Goal: Task Accomplishment & Management: Use online tool/utility

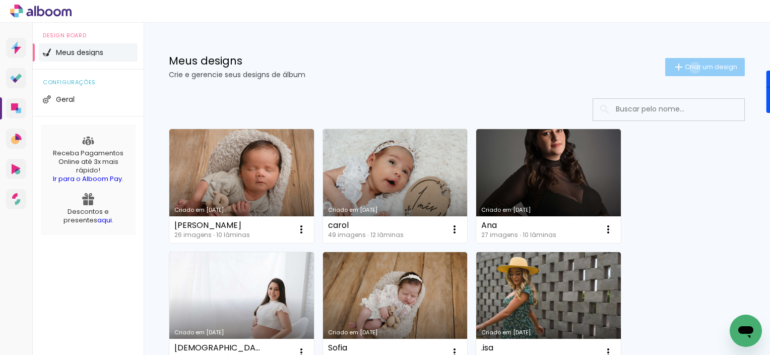
click at [685, 67] on span "Criar um design" at bounding box center [710, 66] width 52 height 7
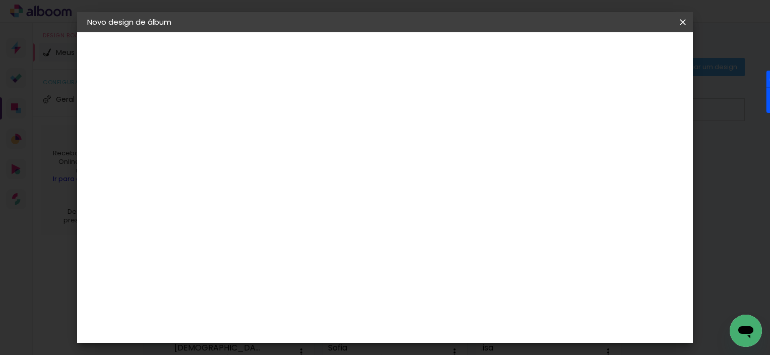
click at [252, 137] on input at bounding box center [252, 135] width 0 height 16
type input "Aurora"
type paper-input "Aurora"
click at [355, 52] on paper-button "Avançar" at bounding box center [330, 53] width 49 height 17
click at [326, 192] on input at bounding box center [278, 191] width 102 height 13
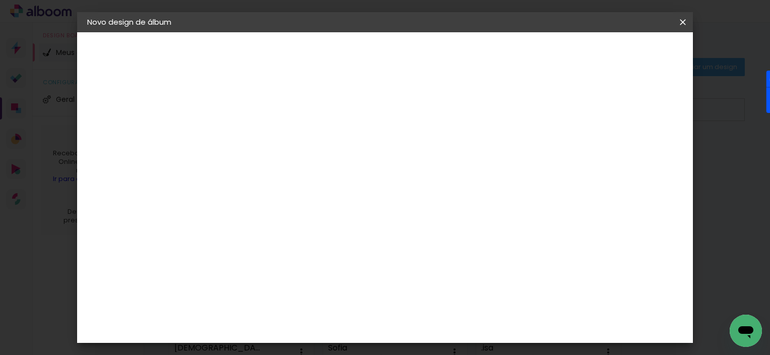
type input "go"
type paper-input "go"
click at [269, 225] on div "Go image" at bounding box center [257, 230] width 25 height 16
click at [269, 228] on div "Go image" at bounding box center [257, 230] width 25 height 16
click at [0, 0] on slot "Avançar" at bounding box center [0, 0] width 0 height 0
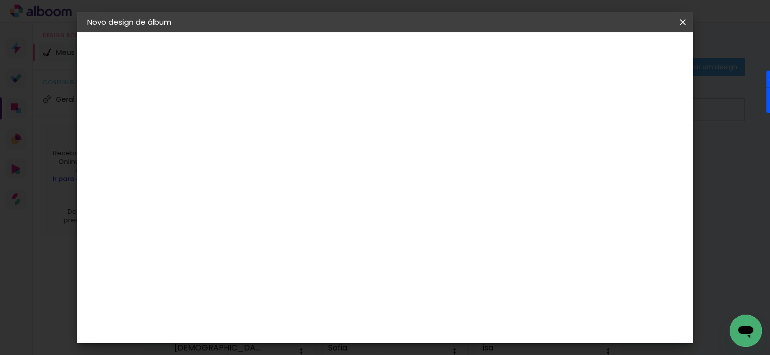
click at [303, 183] on div at bounding box center [277, 183] width 51 height 1
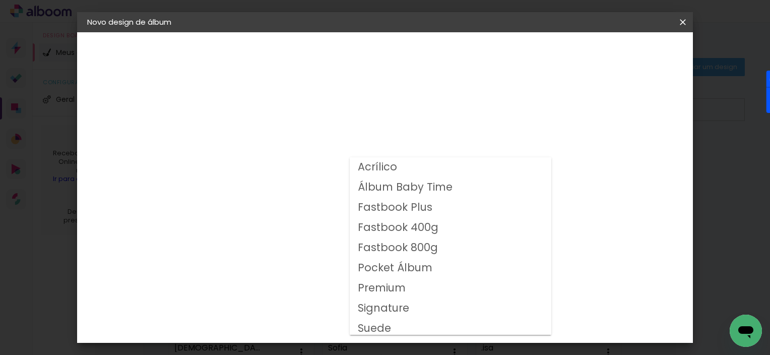
click at [0, 0] on slot "Fastbook Plus" at bounding box center [0, 0] width 0 height 0
type input "Fastbook Plus"
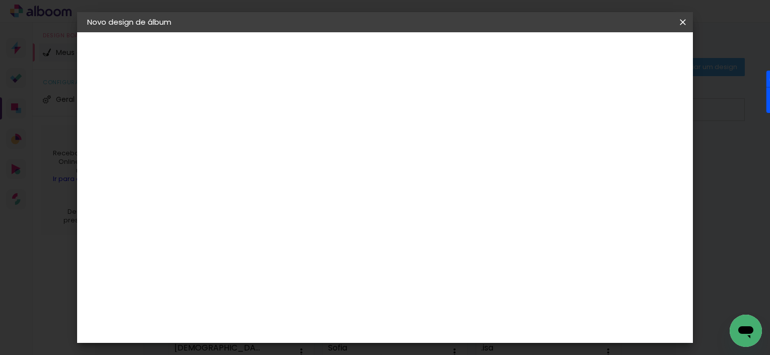
scroll to position [152, 0]
click at [320, 259] on span "20 × 20" at bounding box center [296, 275] width 47 height 33
click at [0, 0] on slot "Avançar" at bounding box center [0, 0] width 0 height 0
click at [501, 50] on span "Iniciar design" at bounding box center [478, 53] width 46 height 7
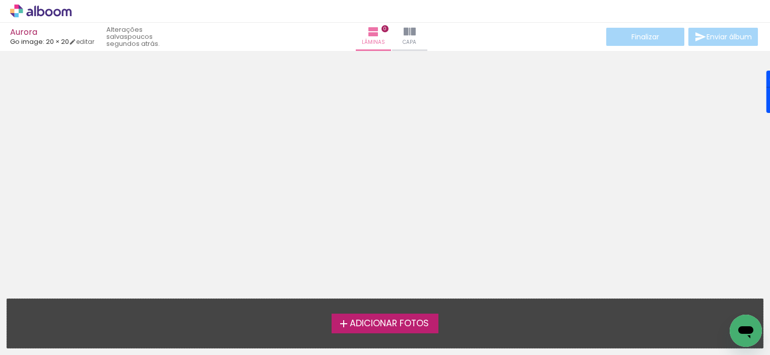
click at [381, 324] on span "Adicionar Fotos" at bounding box center [389, 323] width 79 height 9
click at [0, 0] on input "file" at bounding box center [0, 0] width 0 height 0
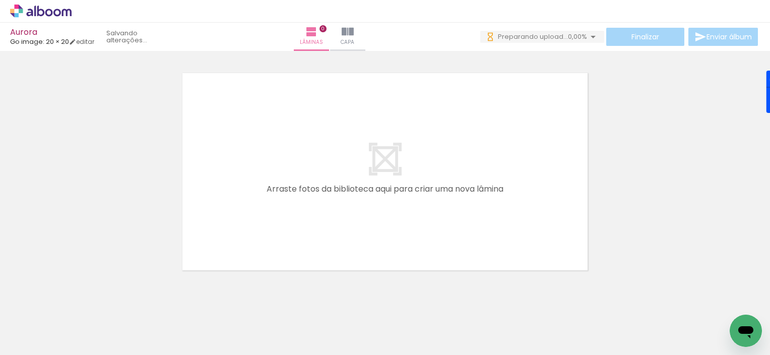
click at [32, 336] on span "Adicionar Fotos" at bounding box center [36, 340] width 30 height 11
click at [0, 0] on input "file" at bounding box center [0, 0] width 0 height 0
click at [37, 342] on span "Adicionar Fotos" at bounding box center [36, 340] width 30 height 11
click at [0, 0] on input "file" at bounding box center [0, 0] width 0 height 0
click at [47, 338] on span "Adicionar Fotos" at bounding box center [36, 340] width 30 height 11
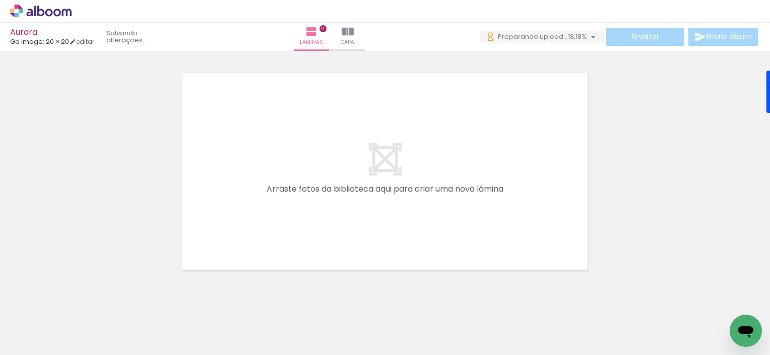
click at [0, 0] on input "file" at bounding box center [0, 0] width 0 height 0
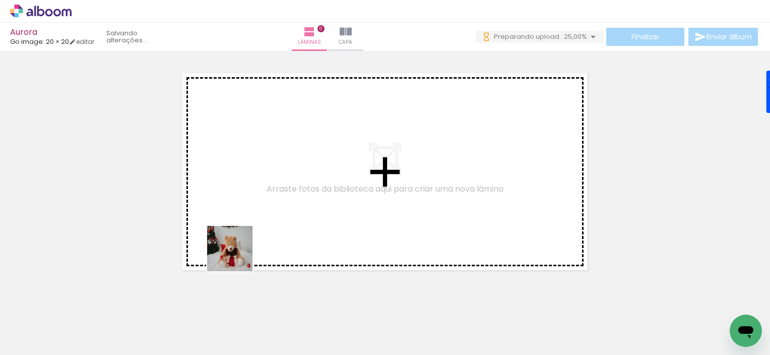
drag, startPoint x: 217, startPoint y: 330, endPoint x: 251, endPoint y: 201, distance: 133.4
click at [251, 201] on quentale-workspace at bounding box center [385, 177] width 770 height 355
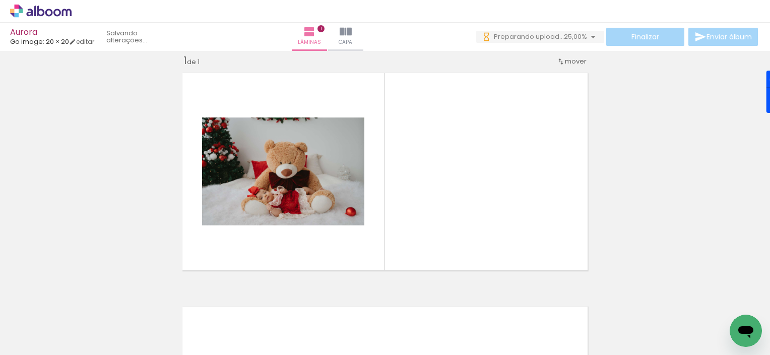
scroll to position [13, 0]
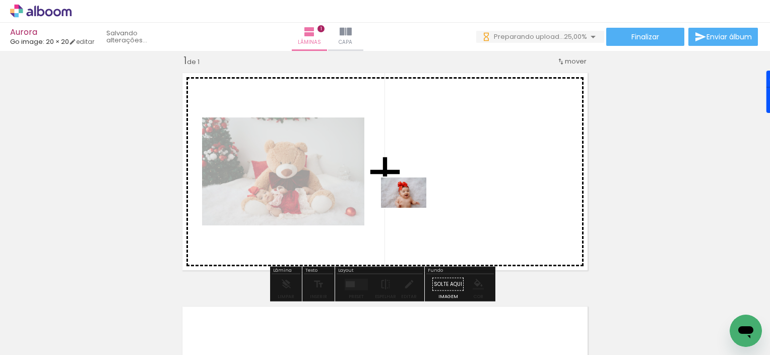
drag, startPoint x: 272, startPoint y: 328, endPoint x: 425, endPoint y: 199, distance: 200.2
click at [425, 199] on quentale-workspace at bounding box center [385, 177] width 770 height 355
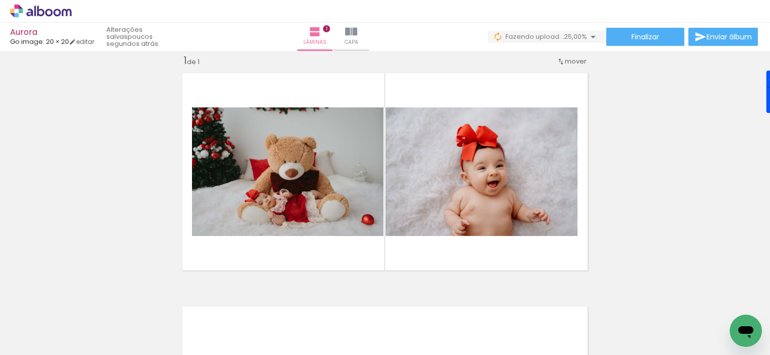
click at [139, 323] on div at bounding box center [157, 320] width 50 height 35
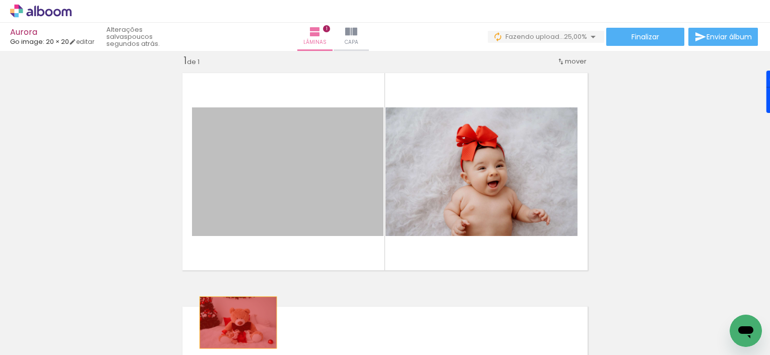
drag, startPoint x: 282, startPoint y: 212, endPoint x: 235, endPoint y: 322, distance: 120.3
click at [235, 322] on quentale-workspace at bounding box center [385, 177] width 770 height 355
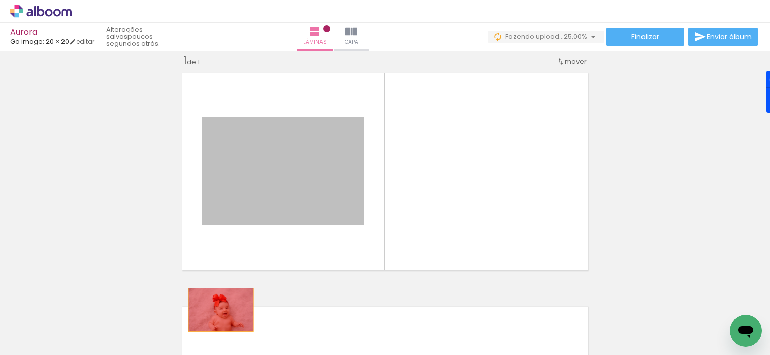
drag, startPoint x: 250, startPoint y: 258, endPoint x: 211, endPoint y: 314, distance: 69.0
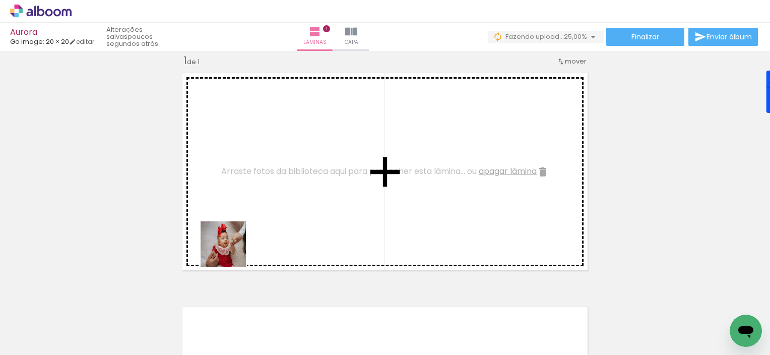
drag, startPoint x: 151, startPoint y: 326, endPoint x: 308, endPoint y: 182, distance: 213.2
click at [308, 182] on quentale-workspace at bounding box center [385, 177] width 770 height 355
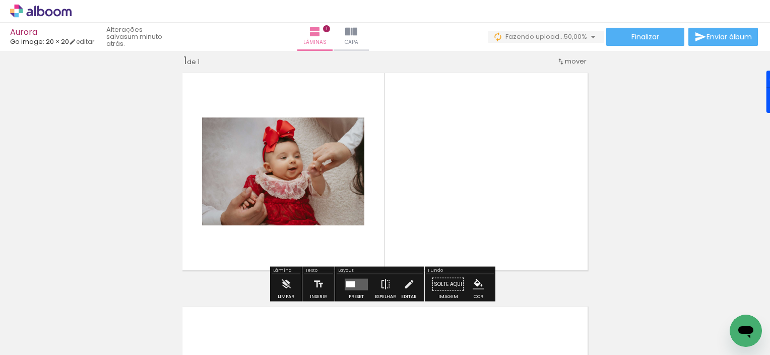
click at [216, 321] on div at bounding box center [214, 320] width 50 height 33
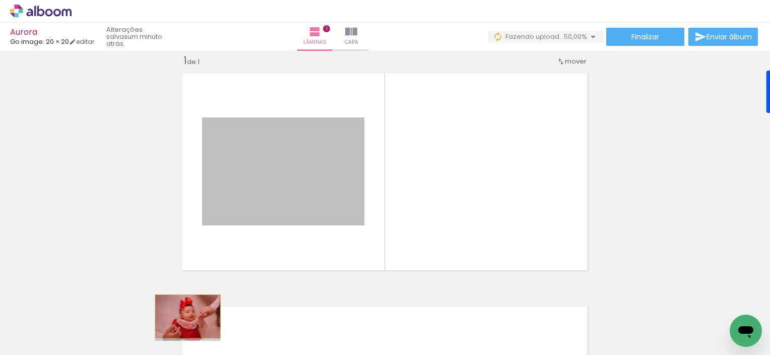
drag, startPoint x: 262, startPoint y: 187, endPoint x: 181, endPoint y: 314, distance: 150.3
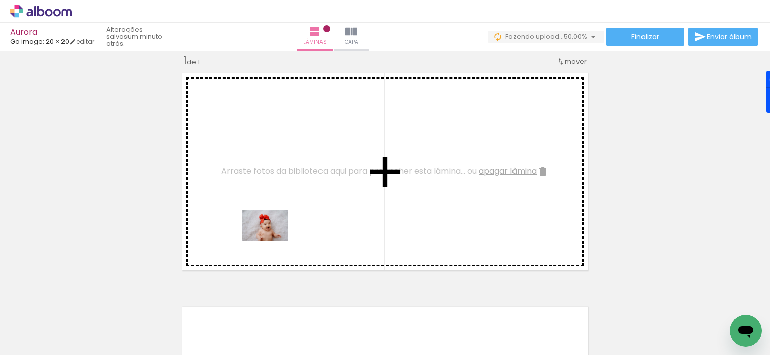
drag, startPoint x: 275, startPoint y: 318, endPoint x: 272, endPoint y: 240, distance: 78.1
click at [272, 240] on quentale-workspace at bounding box center [385, 177] width 770 height 355
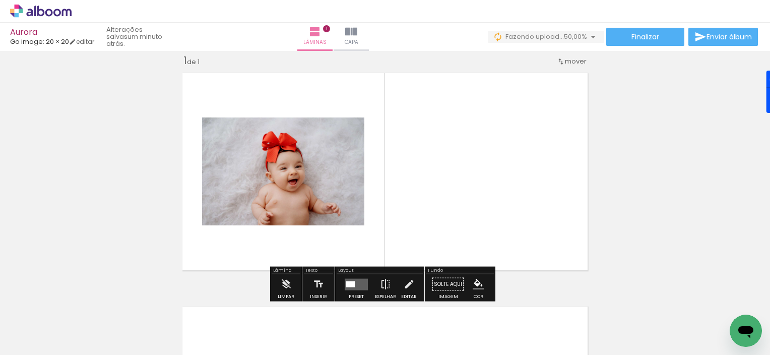
click at [354, 284] on quentale-layouter at bounding box center [355, 284] width 23 height 12
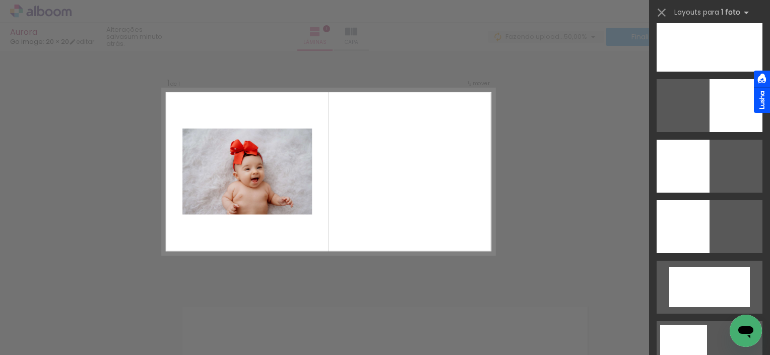
scroll to position [714, 0]
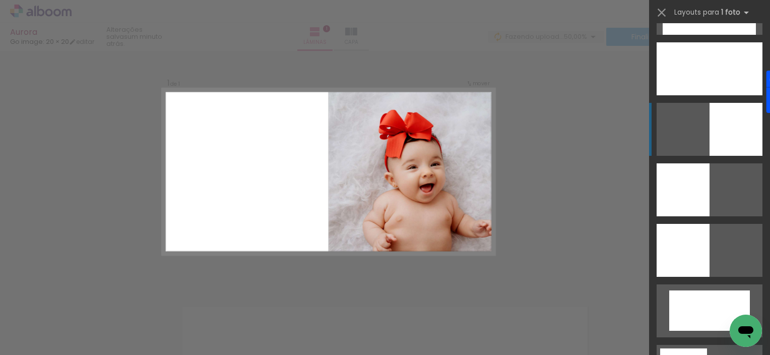
click at [717, 119] on div at bounding box center [735, 129] width 53 height 53
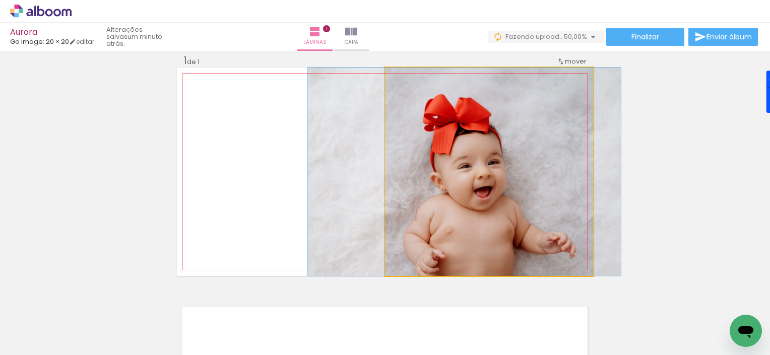
drag, startPoint x: 549, startPoint y: 183, endPoint x: 525, endPoint y: 182, distance: 24.7
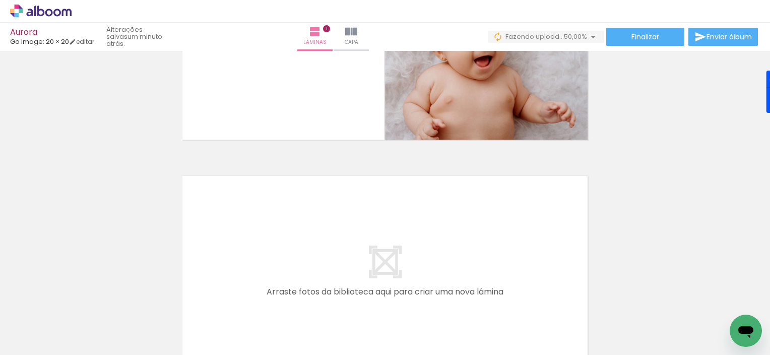
scroll to position [254, 0]
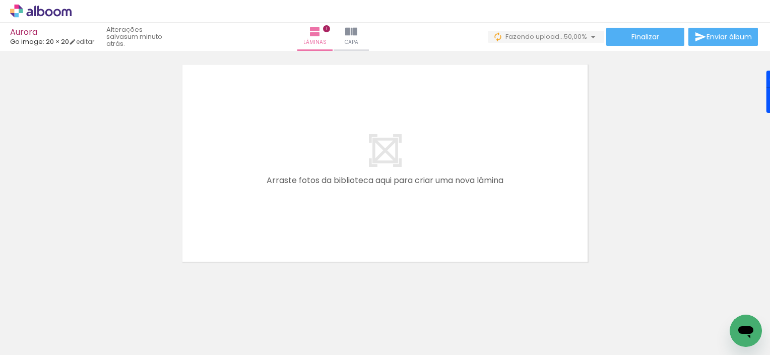
drag, startPoint x: 105, startPoint y: 320, endPoint x: 265, endPoint y: 201, distance: 199.1
click at [265, 201] on quentale-workspace at bounding box center [385, 177] width 770 height 355
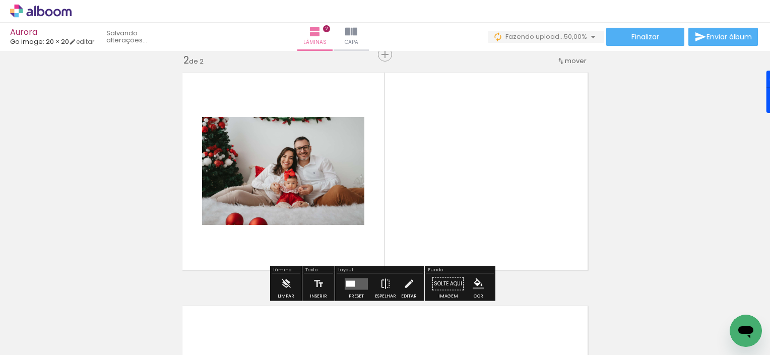
scroll to position [246, 0]
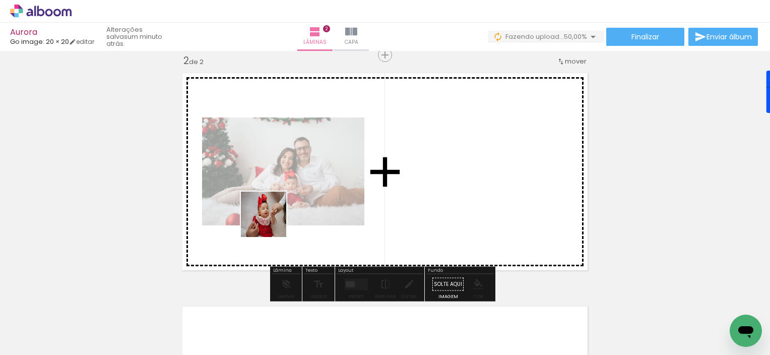
drag, startPoint x: 169, startPoint y: 319, endPoint x: 271, endPoint y: 222, distance: 141.1
click at [271, 222] on quentale-workspace at bounding box center [385, 177] width 770 height 355
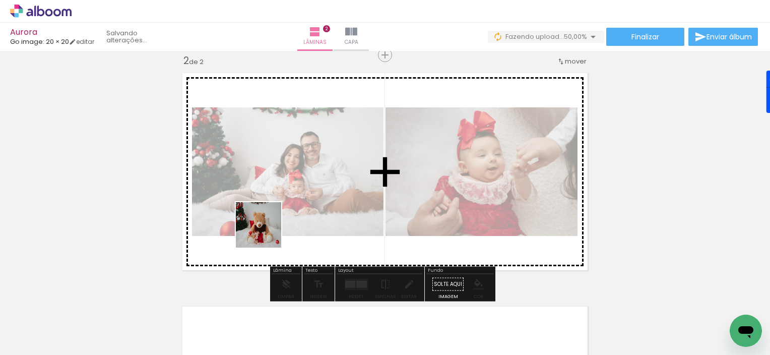
drag, startPoint x: 219, startPoint y: 323, endPoint x: 331, endPoint y: 125, distance: 228.0
click at [331, 125] on quentale-workspace at bounding box center [385, 177] width 770 height 355
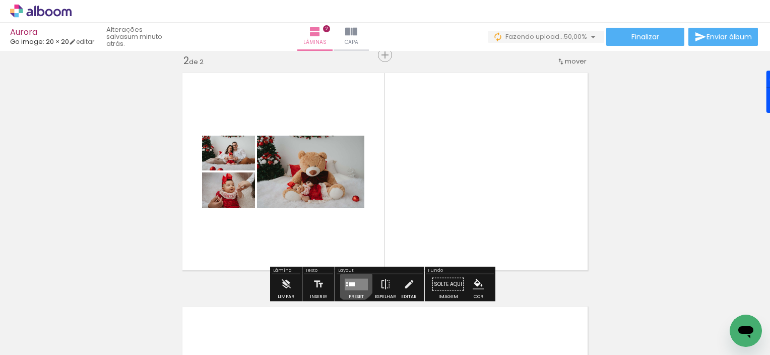
click at [352, 280] on quentale-layouter at bounding box center [355, 284] width 23 height 12
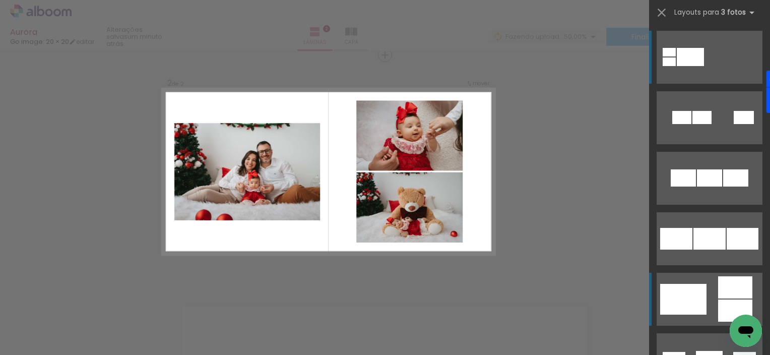
click at [672, 303] on div at bounding box center [683, 299] width 46 height 31
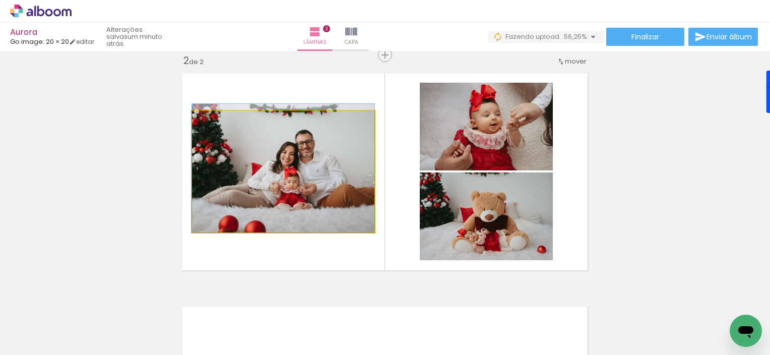
drag, startPoint x: 349, startPoint y: 190, endPoint x: 318, endPoint y: 186, distance: 30.9
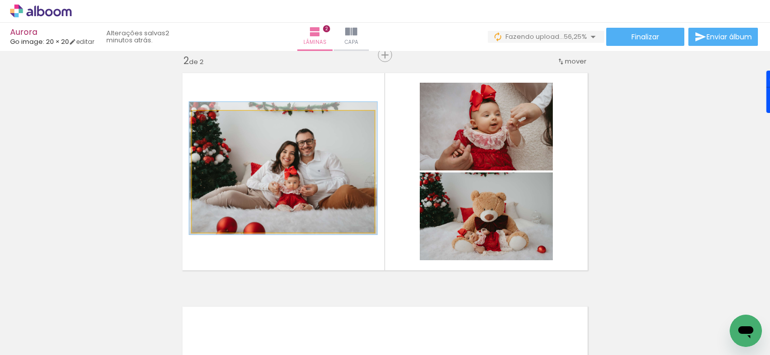
type paper-slider "103"
click at [214, 123] on div at bounding box center [216, 121] width 9 height 9
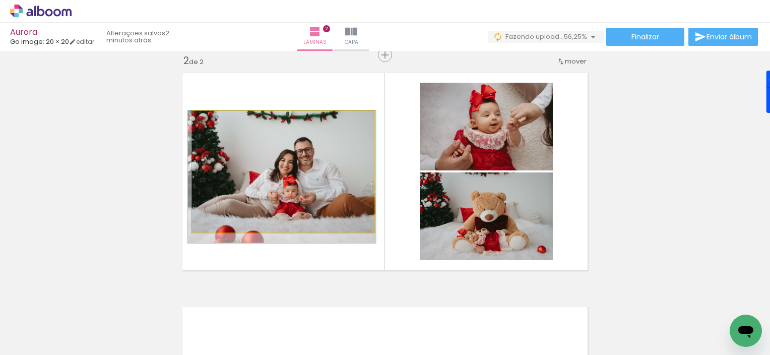
drag, startPoint x: 227, startPoint y: 150, endPoint x: 225, endPoint y: 159, distance: 8.9
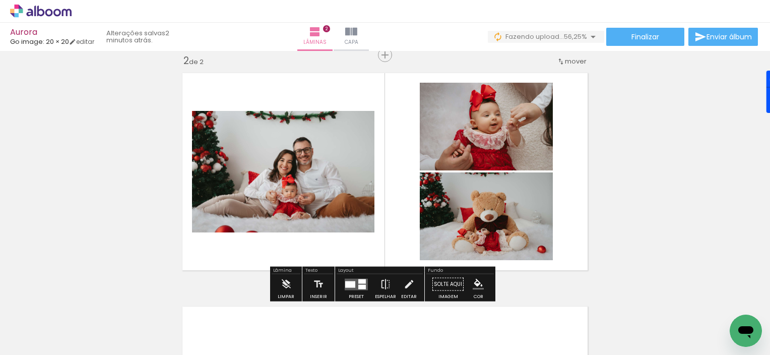
click at [294, 162] on quentale-photo at bounding box center [283, 171] width 182 height 121
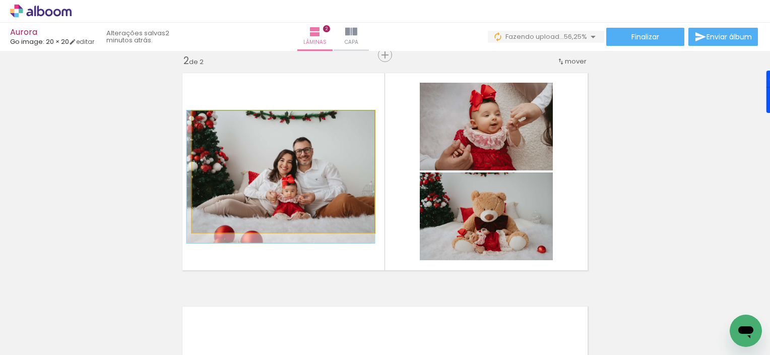
click at [294, 162] on quentale-photo at bounding box center [283, 171] width 182 height 121
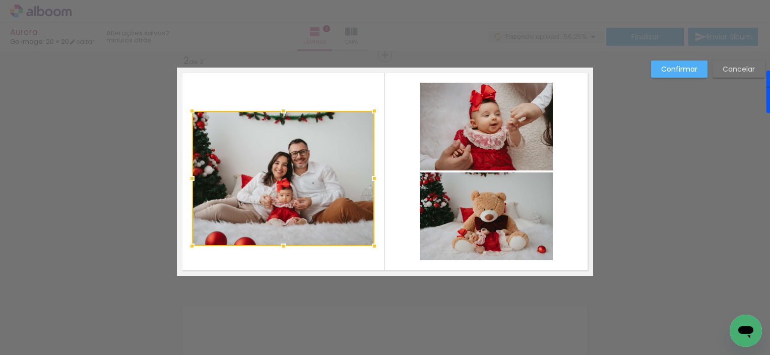
drag, startPoint x: 280, startPoint y: 230, endPoint x: 280, endPoint y: 244, distance: 14.1
click at [280, 244] on div at bounding box center [283, 246] width 20 height 20
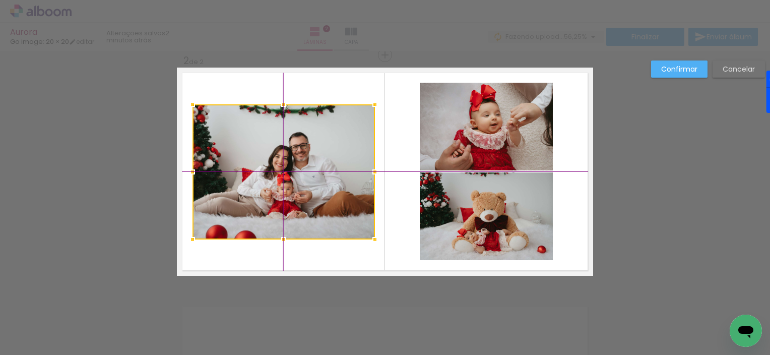
drag, startPoint x: 276, startPoint y: 223, endPoint x: 276, endPoint y: 216, distance: 7.6
click at [276, 216] on div at bounding box center [283, 171] width 182 height 135
click at [0, 0] on slot "Confirmar" at bounding box center [0, 0] width 0 height 0
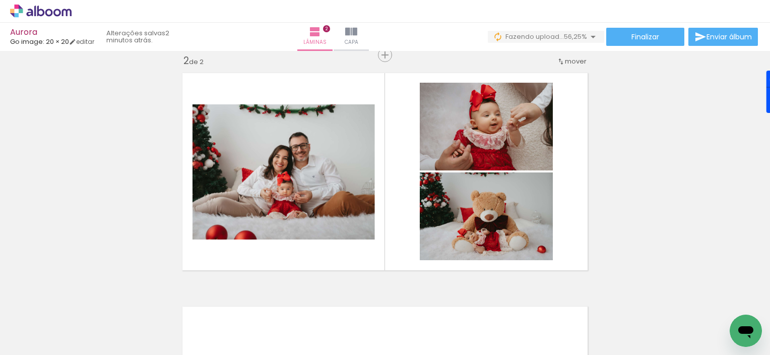
click at [633, 202] on div "Inserir lâmina 1 de 2 Inserir lâmina 2 de 2" at bounding box center [385, 159] width 770 height 700
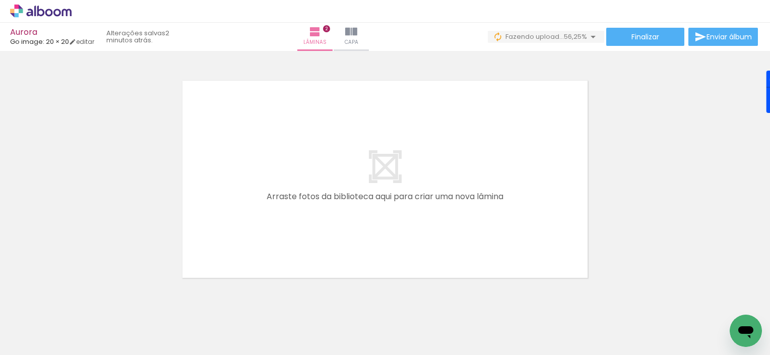
scroll to position [498, 0]
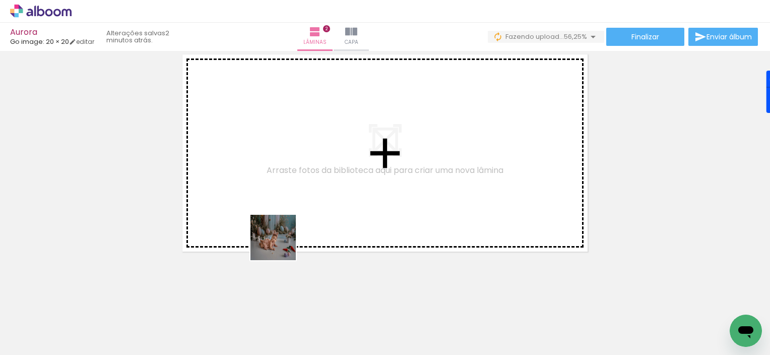
drag, startPoint x: 326, startPoint y: 327, endPoint x: 268, endPoint y: 223, distance: 118.6
click at [270, 222] on quentale-workspace at bounding box center [385, 177] width 770 height 355
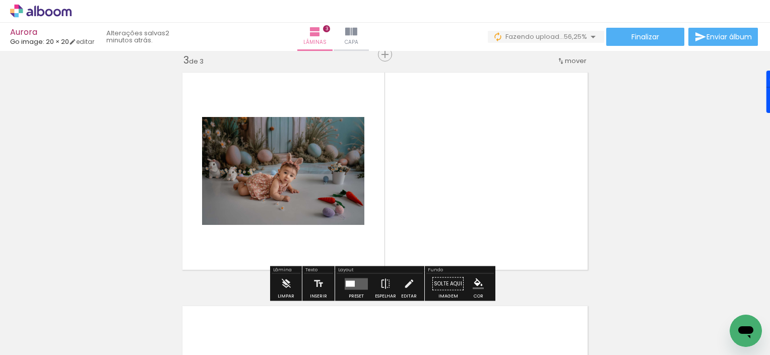
scroll to position [479, 0]
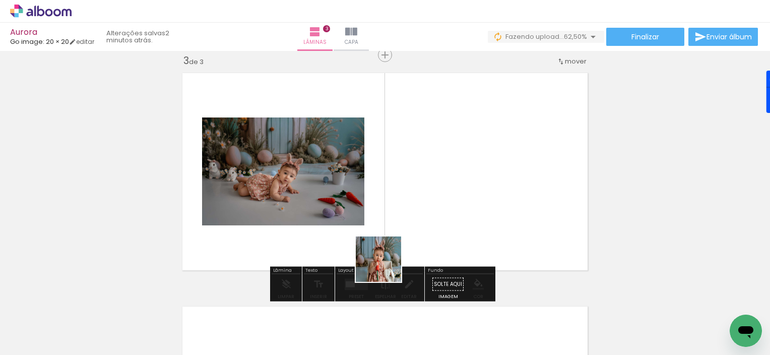
drag, startPoint x: 383, startPoint y: 324, endPoint x: 410, endPoint y: 167, distance: 159.5
click at [410, 167] on quentale-workspace at bounding box center [385, 177] width 770 height 355
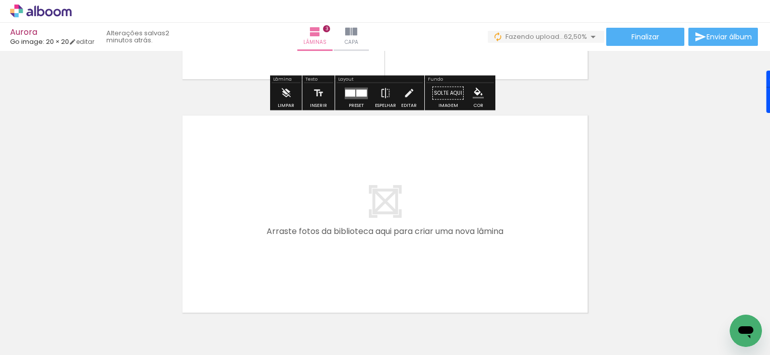
scroll to position [701, 0]
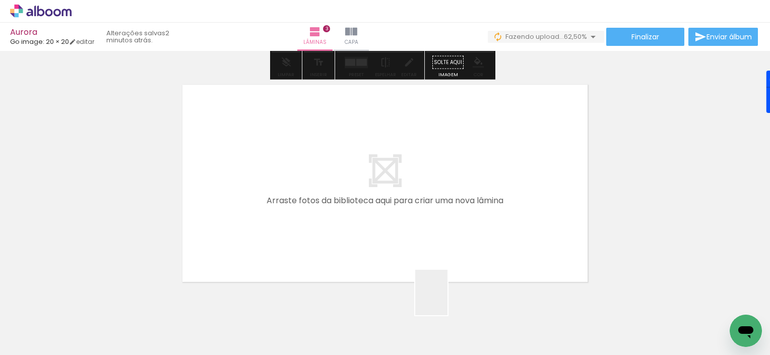
drag, startPoint x: 446, startPoint y: 325, endPoint x: 439, endPoint y: 243, distance: 82.4
click at [439, 243] on quentale-workspace at bounding box center [385, 177] width 770 height 355
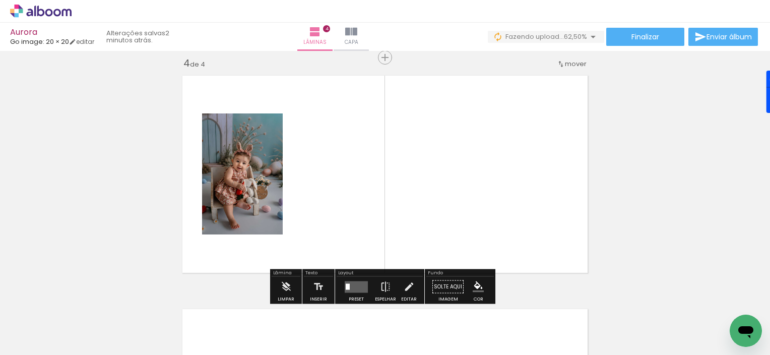
scroll to position [712, 0]
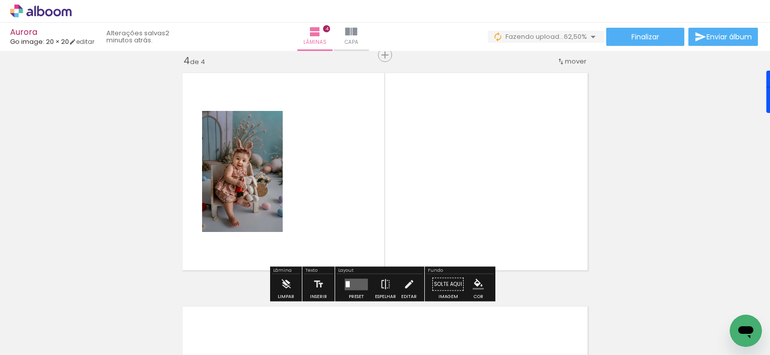
drag, startPoint x: 505, startPoint y: 327, endPoint x: 498, endPoint y: 239, distance: 88.9
click at [498, 239] on quentale-workspace at bounding box center [385, 177] width 770 height 355
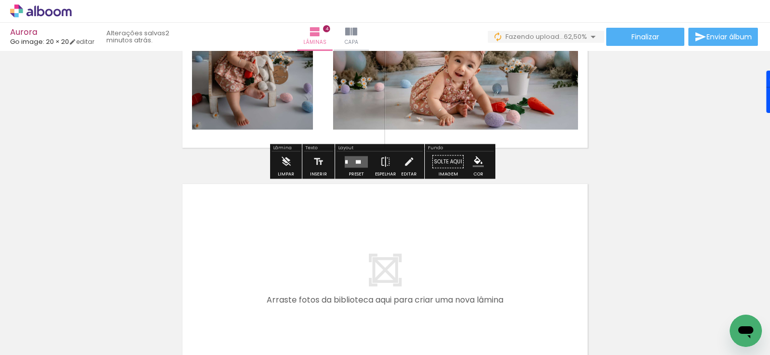
scroll to position [853, 0]
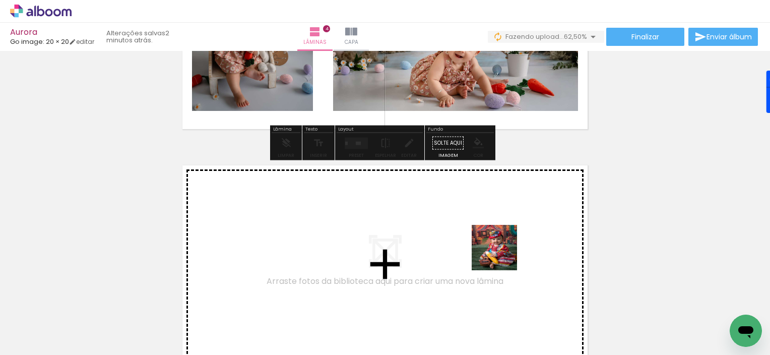
drag, startPoint x: 548, startPoint y: 316, endPoint x: 497, endPoint y: 244, distance: 88.9
click at [497, 244] on quentale-workspace at bounding box center [385, 177] width 770 height 355
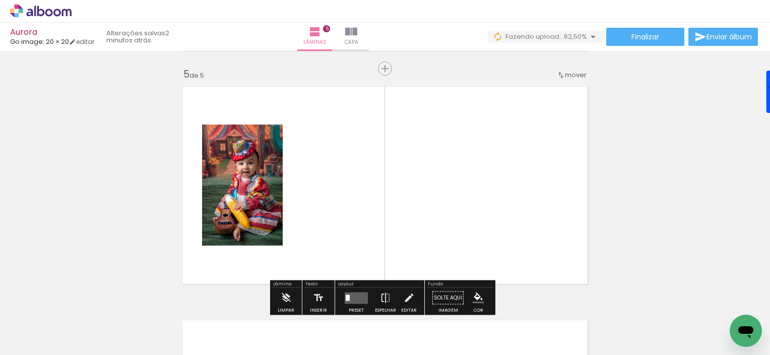
scroll to position [945, 0]
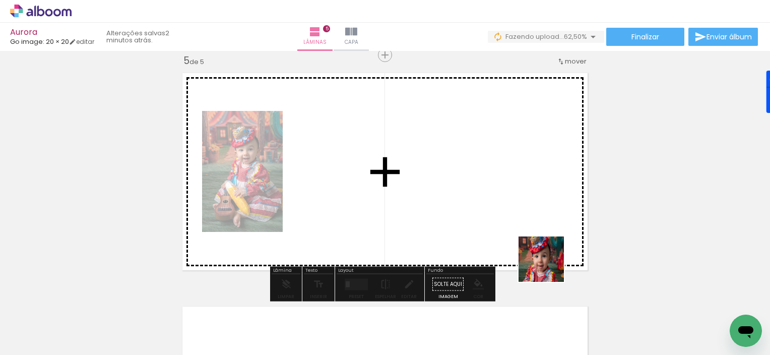
drag, startPoint x: 615, startPoint y: 309, endPoint x: 510, endPoint y: 232, distance: 130.3
click at [510, 232] on quentale-workspace at bounding box center [385, 177] width 770 height 355
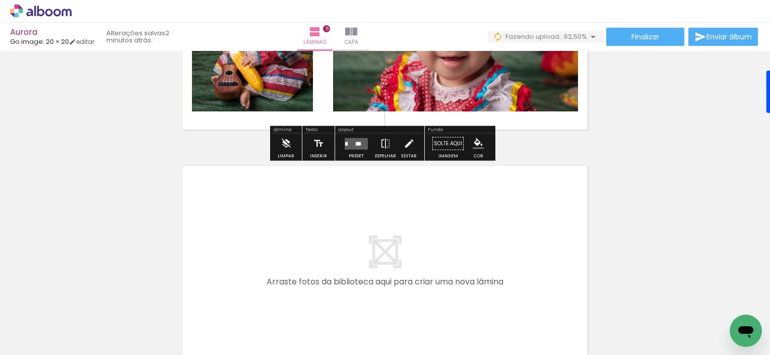
scroll to position [1147, 0]
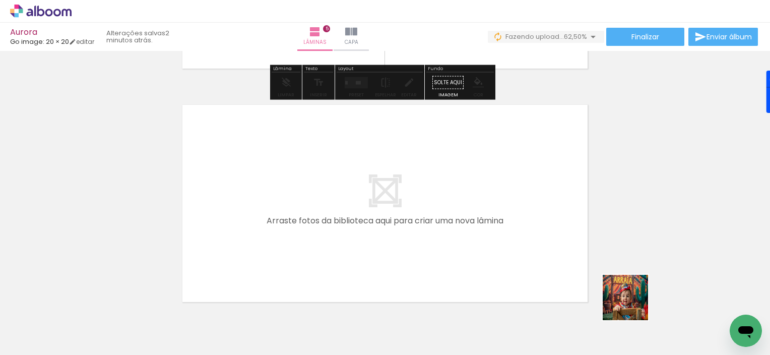
drag, startPoint x: 723, startPoint y: 314, endPoint x: 463, endPoint y: 241, distance: 270.1
click at [463, 241] on quentale-workspace at bounding box center [385, 177] width 770 height 355
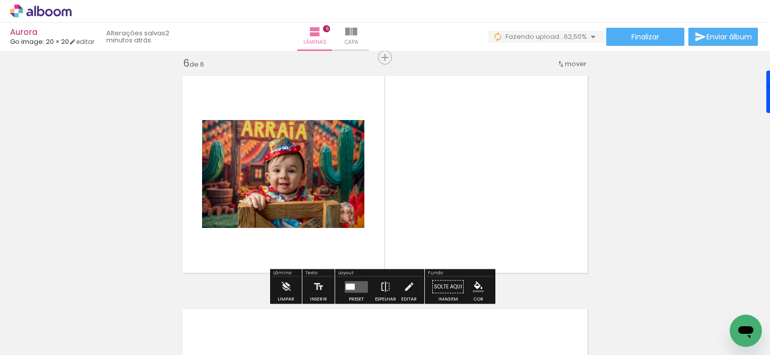
scroll to position [1179, 0]
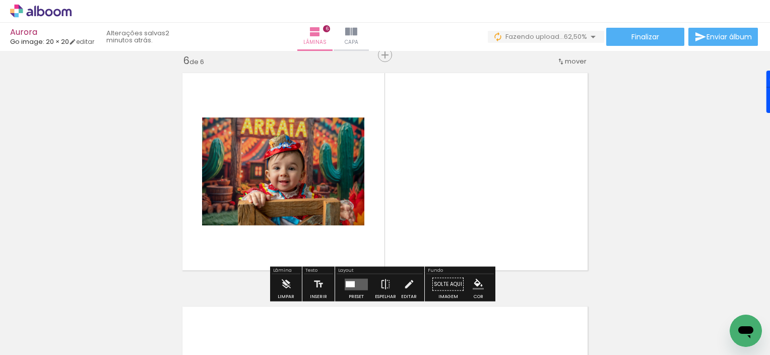
drag, startPoint x: 673, startPoint y: 335, endPoint x: 524, endPoint y: 224, distance: 186.1
click at [538, 246] on quentale-workspace at bounding box center [385, 177] width 770 height 355
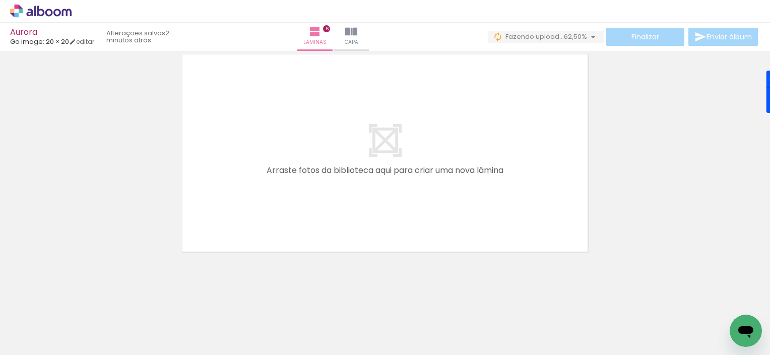
scroll to position [0, 218]
drag, startPoint x: 568, startPoint y: 339, endPoint x: 499, endPoint y: 182, distance: 172.1
click at [499, 182] on quentale-workspace at bounding box center [385, 177] width 770 height 355
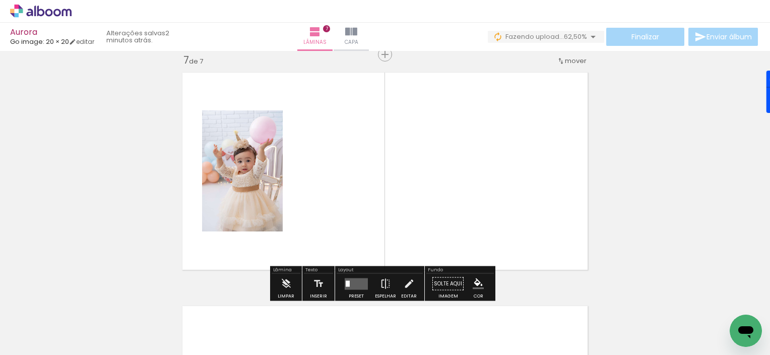
scroll to position [1412, 0]
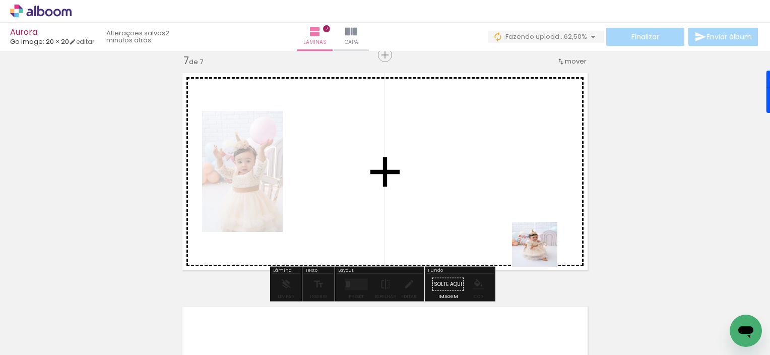
drag, startPoint x: 615, startPoint y: 326, endPoint x: 468, endPoint y: 177, distance: 209.8
click at [468, 179] on quentale-workspace at bounding box center [385, 177] width 770 height 355
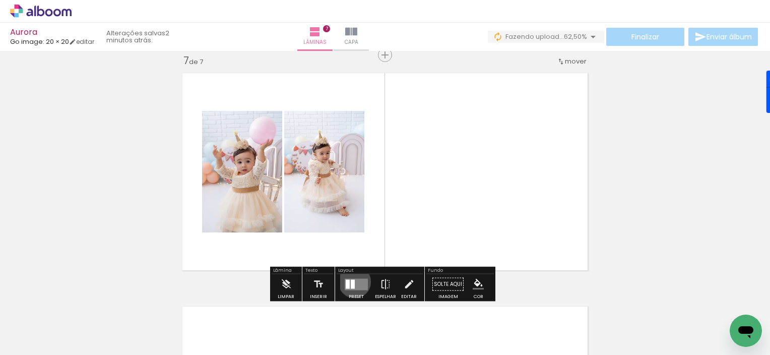
click at [352, 281] on quentale-layouter at bounding box center [355, 284] width 23 height 12
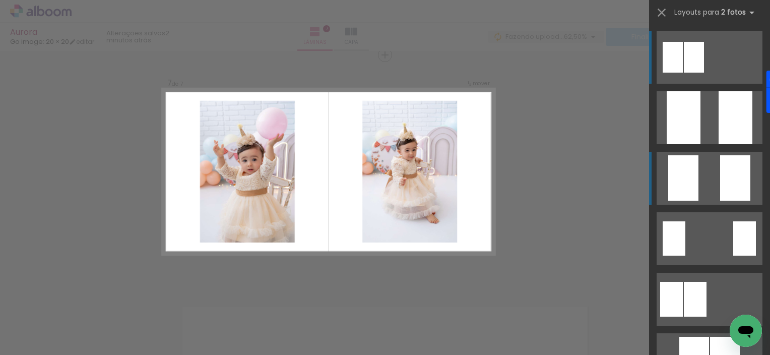
click at [730, 163] on div at bounding box center [735, 177] width 30 height 45
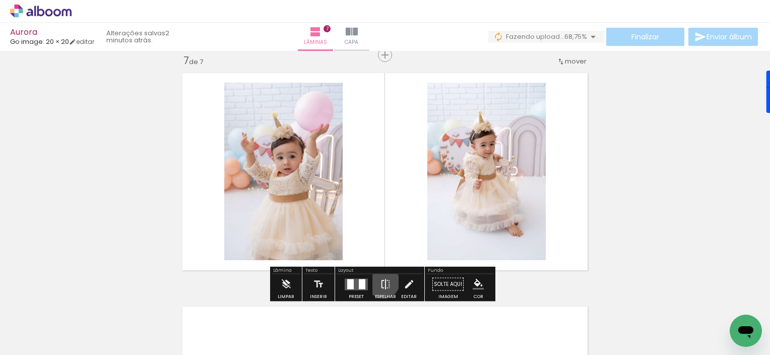
click at [381, 282] on iron-icon at bounding box center [385, 284] width 11 height 20
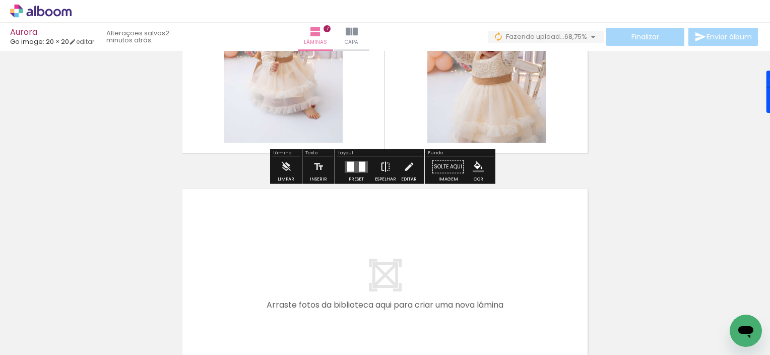
scroll to position [1613, 0]
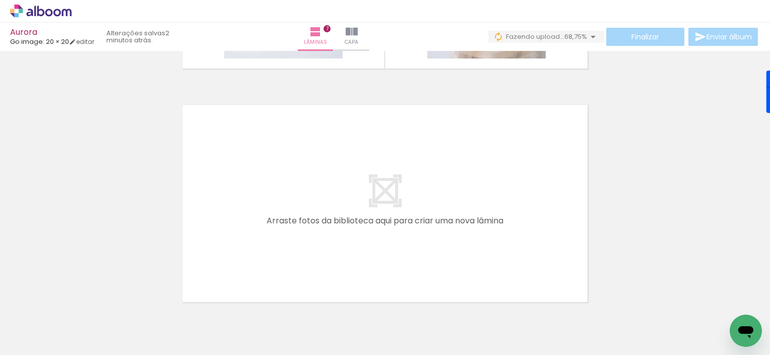
drag, startPoint x: 667, startPoint y: 322, endPoint x: 534, endPoint y: 258, distance: 147.5
click at [534, 258] on quentale-workspace at bounding box center [385, 177] width 770 height 355
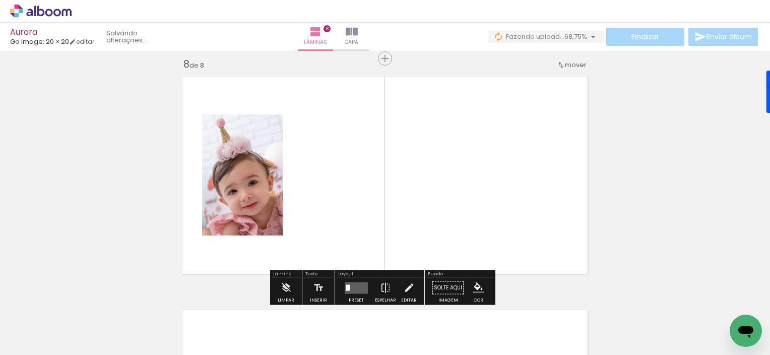
scroll to position [1645, 0]
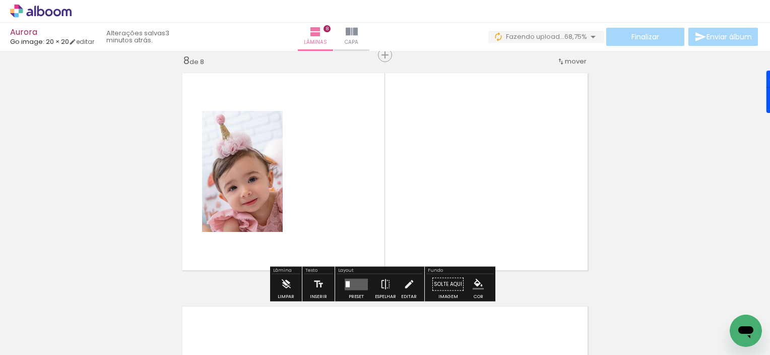
drag, startPoint x: 729, startPoint y: 310, endPoint x: 532, endPoint y: 211, distance: 221.0
click at [532, 211] on quentale-workspace at bounding box center [385, 177] width 770 height 355
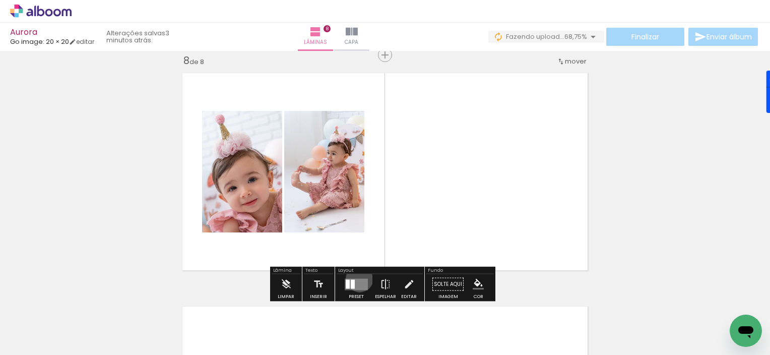
click at [357, 278] on quentale-layouter at bounding box center [355, 284] width 23 height 12
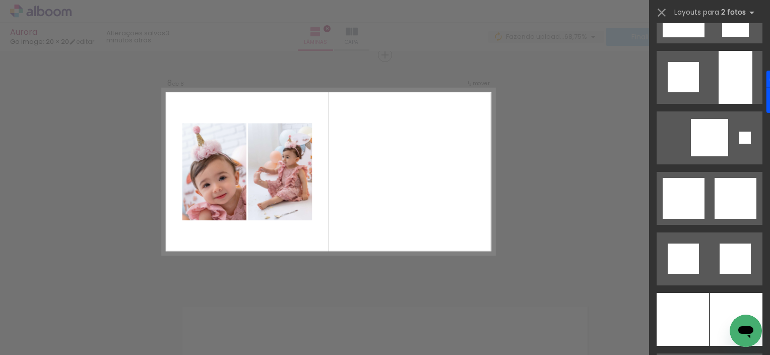
scroll to position [917, 0]
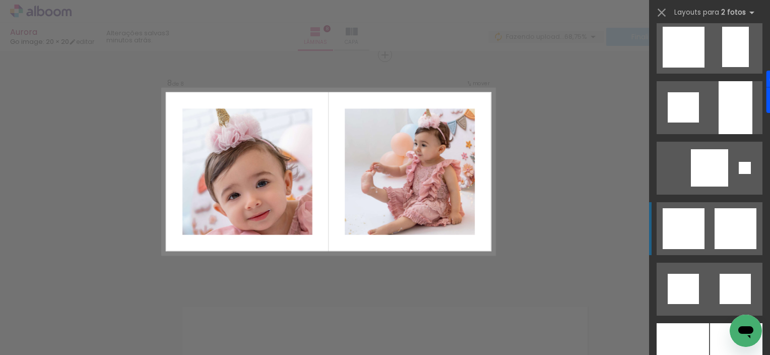
click at [721, 217] on div at bounding box center [735, 228] width 42 height 41
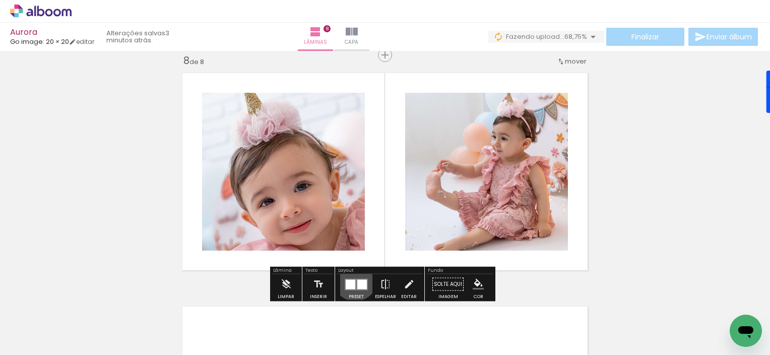
click at [353, 278] on quentale-layouter at bounding box center [355, 284] width 23 height 12
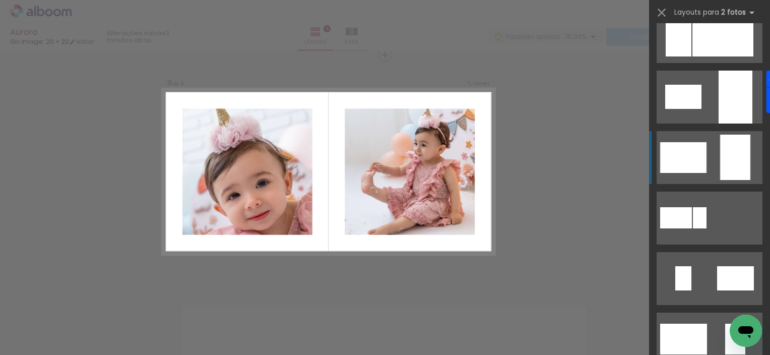
scroll to position [1720, 0]
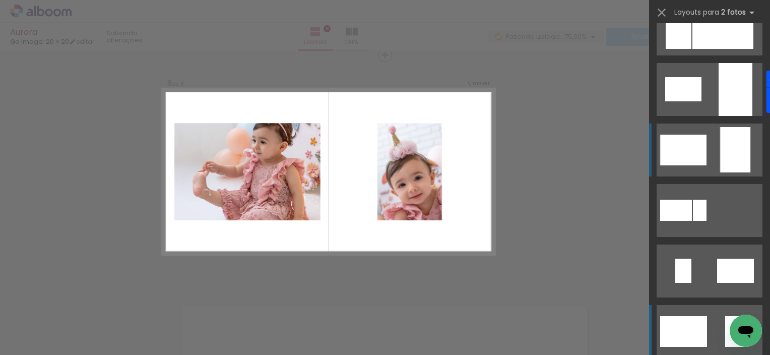
click at [695, 313] on quentale-layouter at bounding box center [709, 331] width 106 height 53
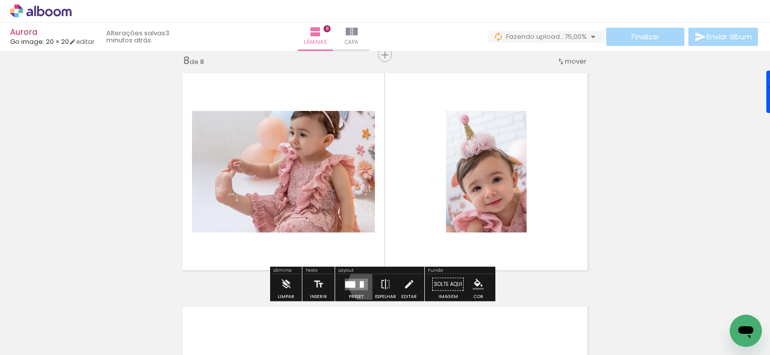
click at [365, 283] on quentale-layouter at bounding box center [355, 284] width 23 height 12
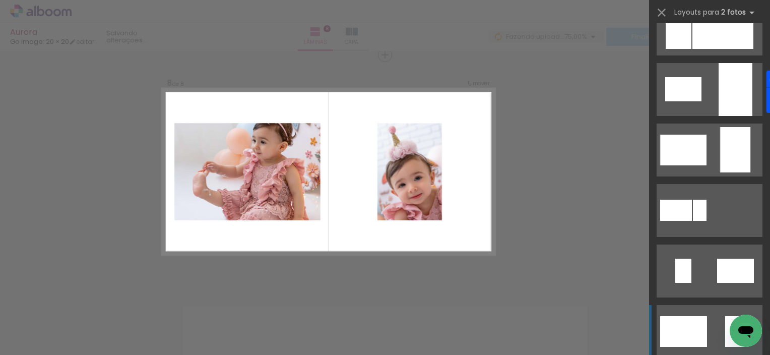
scroll to position [1934, 0]
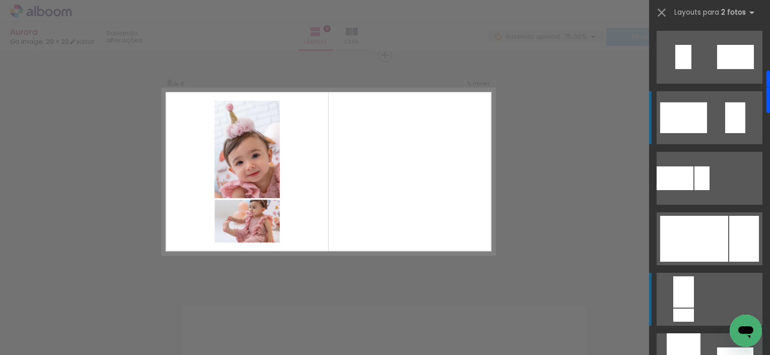
click at [722, 300] on quentale-layouter at bounding box center [709, 298] width 106 height 53
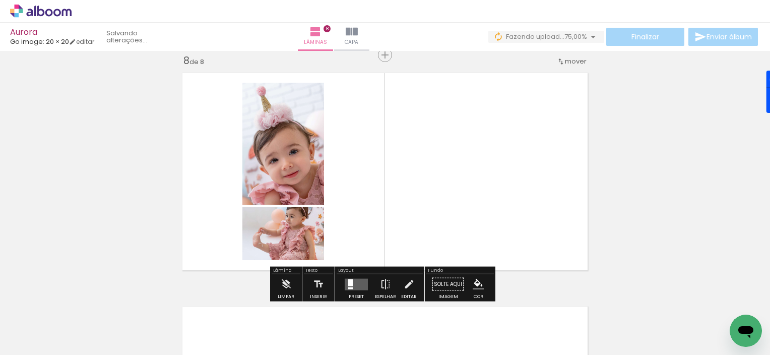
scroll to position [1954, 0]
click at [355, 278] on quentale-layouter at bounding box center [355, 284] width 23 height 12
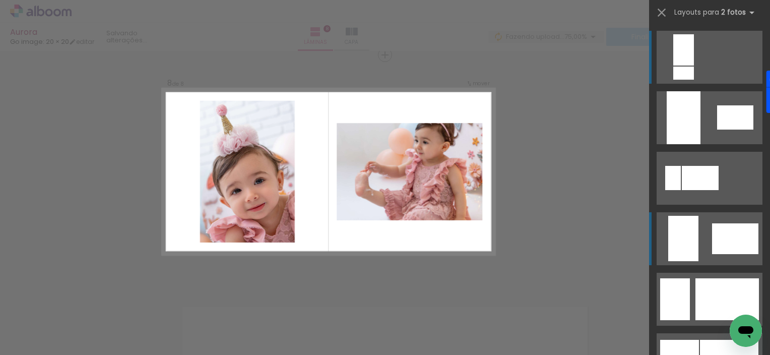
click at [732, 246] on div at bounding box center [735, 238] width 46 height 31
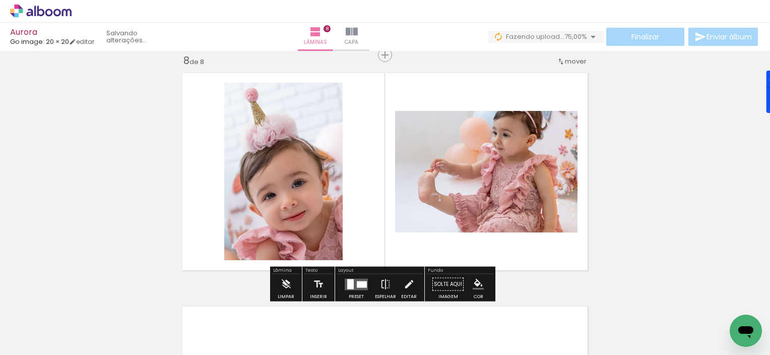
click at [480, 193] on quentale-photo at bounding box center [486, 171] width 182 height 121
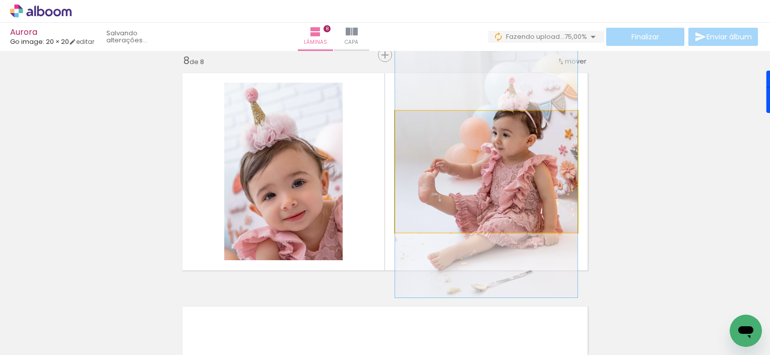
click at [480, 193] on quentale-photo at bounding box center [486, 171] width 182 height 121
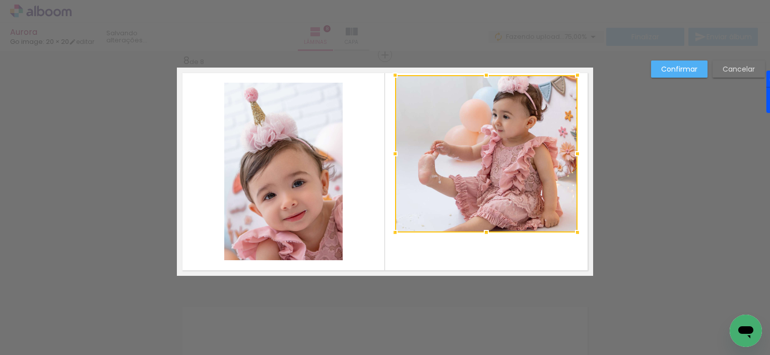
drag, startPoint x: 483, startPoint y: 112, endPoint x: 478, endPoint y: 77, distance: 36.1
click at [478, 77] on div at bounding box center [486, 75] width 20 height 20
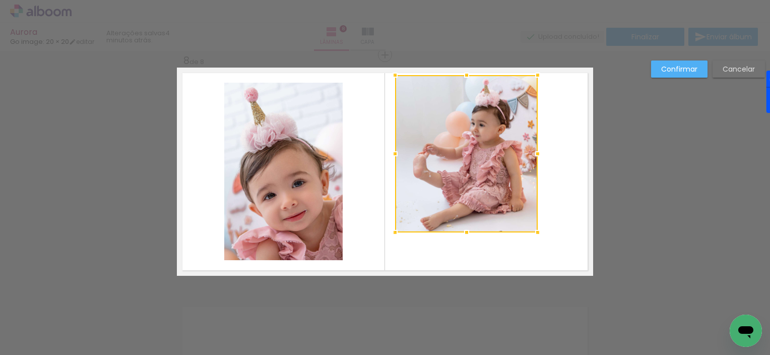
drag, startPoint x: 574, startPoint y: 152, endPoint x: 534, endPoint y: 157, distance: 40.6
click at [534, 157] on div at bounding box center [537, 154] width 20 height 20
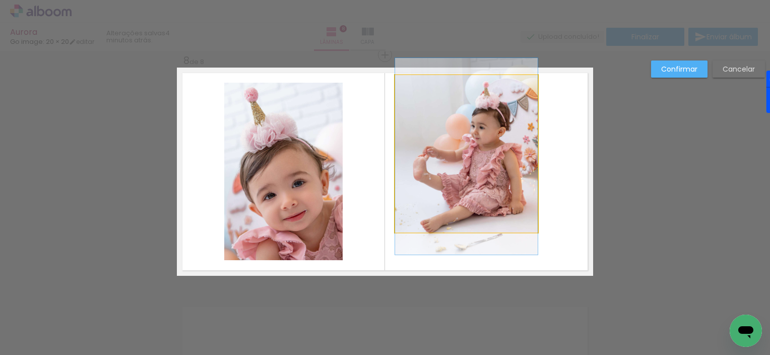
drag, startPoint x: 465, startPoint y: 147, endPoint x: 474, endPoint y: 148, distance: 9.2
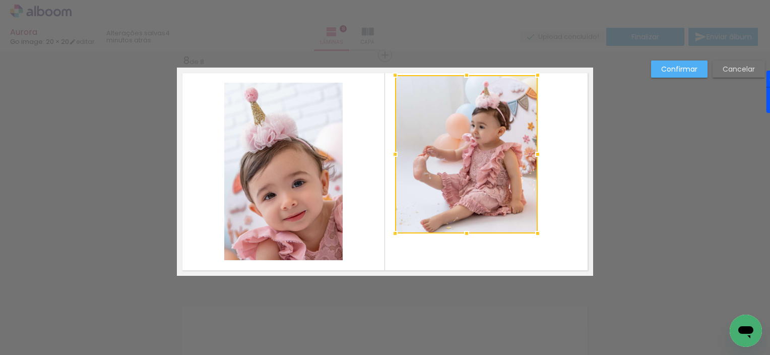
click at [461, 236] on div at bounding box center [466, 233] width 20 height 20
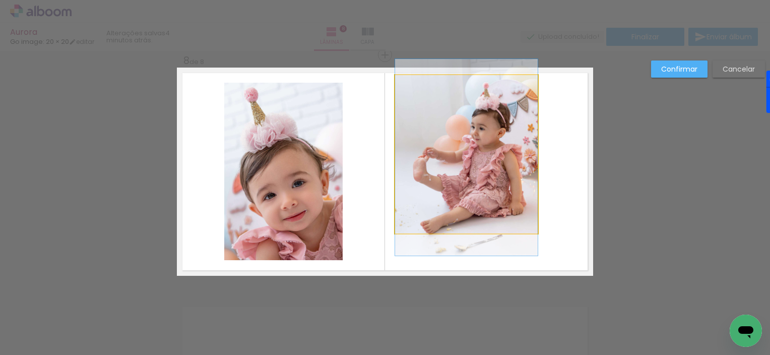
drag, startPoint x: 457, startPoint y: 209, endPoint x: 466, endPoint y: 210, distance: 8.6
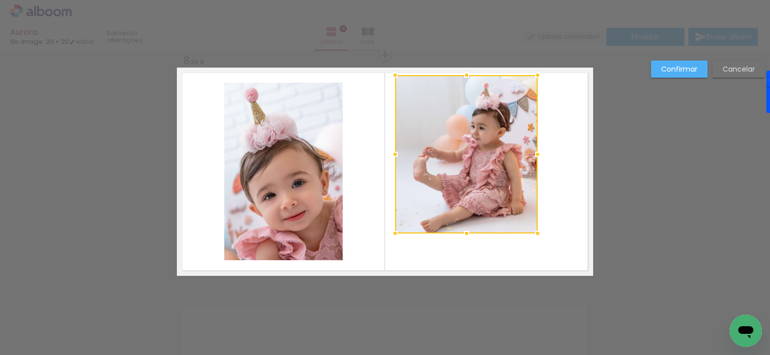
click at [458, 202] on div at bounding box center [466, 154] width 143 height 158
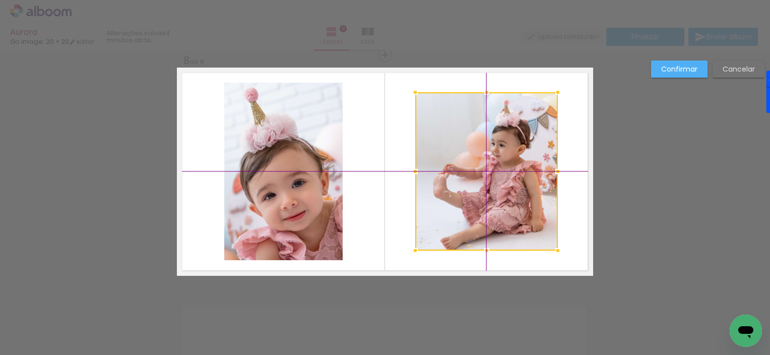
drag, startPoint x: 458, startPoint y: 202, endPoint x: 472, endPoint y: 212, distance: 16.3
click at [472, 212] on div at bounding box center [486, 171] width 143 height 158
click at [0, 0] on slot "Confirmar" at bounding box center [0, 0] width 0 height 0
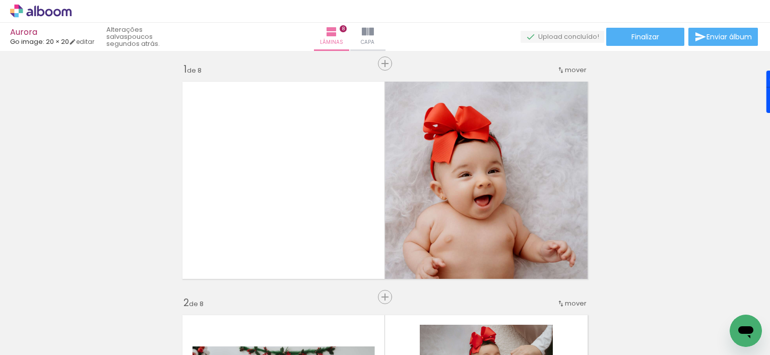
scroll to position [0, 0]
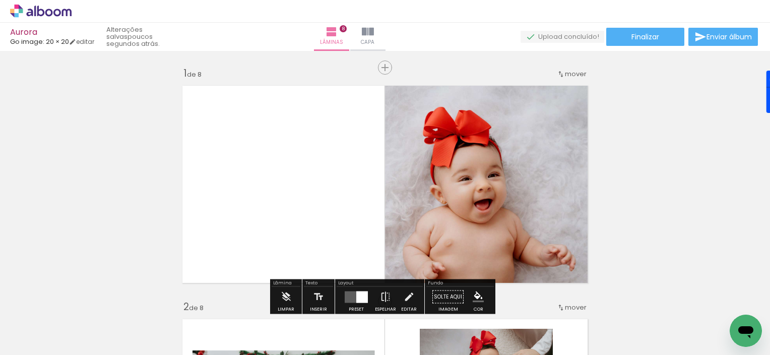
click at [25, 340] on span "Adicionar Fotos" at bounding box center [36, 340] width 30 height 11
click at [0, 0] on input "file" at bounding box center [0, 0] width 0 height 0
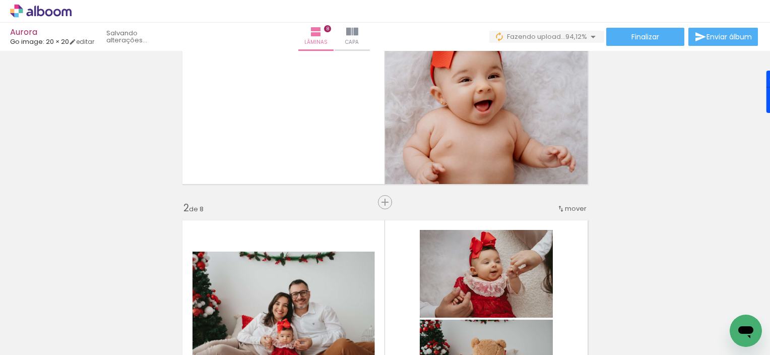
scroll to position [121, 0]
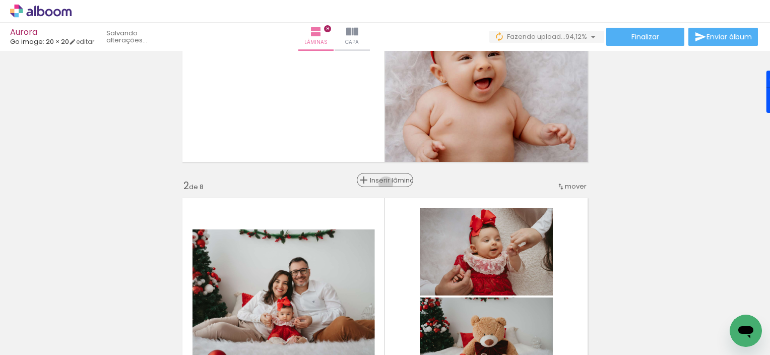
click at [382, 183] on span "Inserir lâmina" at bounding box center [389, 180] width 39 height 7
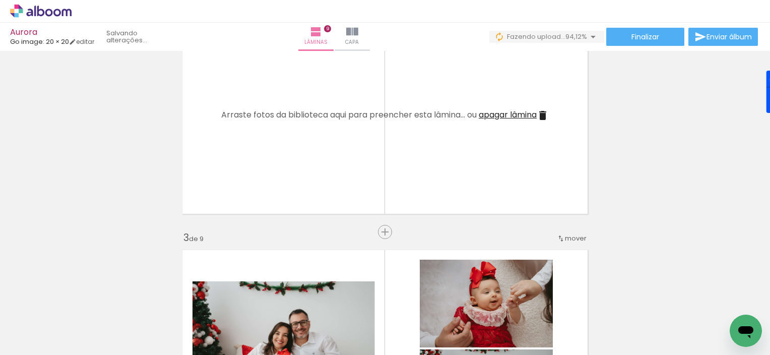
scroll to position [322, 0]
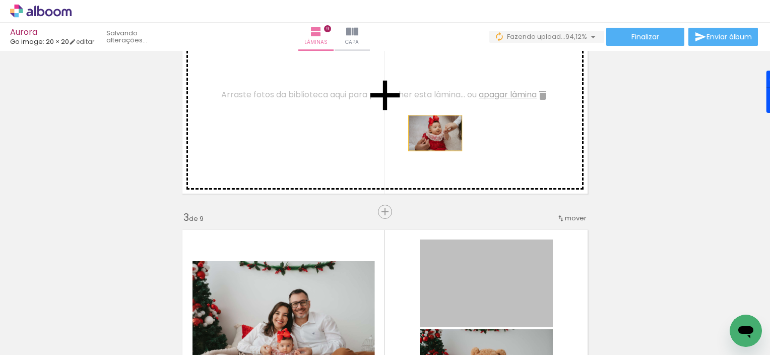
drag, startPoint x: 475, startPoint y: 274, endPoint x: 429, endPoint y: 129, distance: 152.3
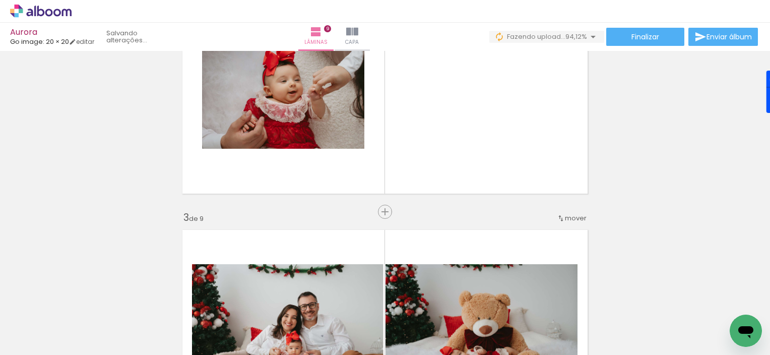
scroll to position [0, 274]
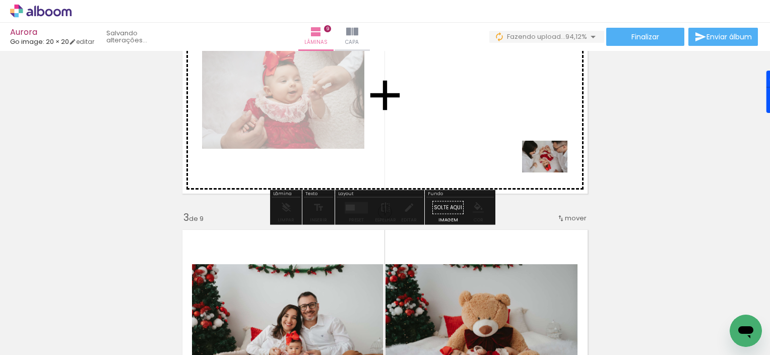
drag, startPoint x: 722, startPoint y: 316, endPoint x: 523, endPoint y: 145, distance: 262.5
click at [523, 145] on quentale-workspace at bounding box center [385, 177] width 770 height 355
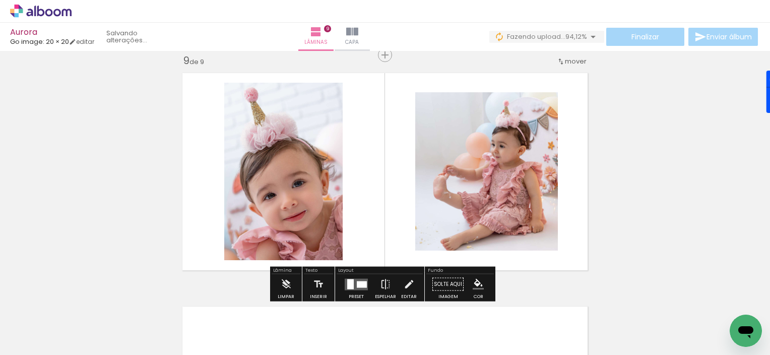
scroll to position [1876, 0]
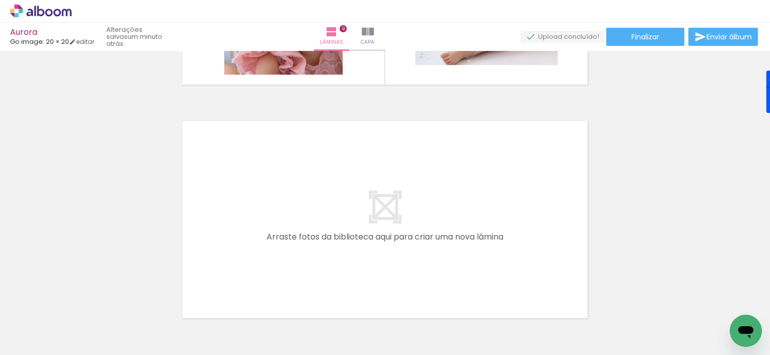
scroll to position [2130, 0]
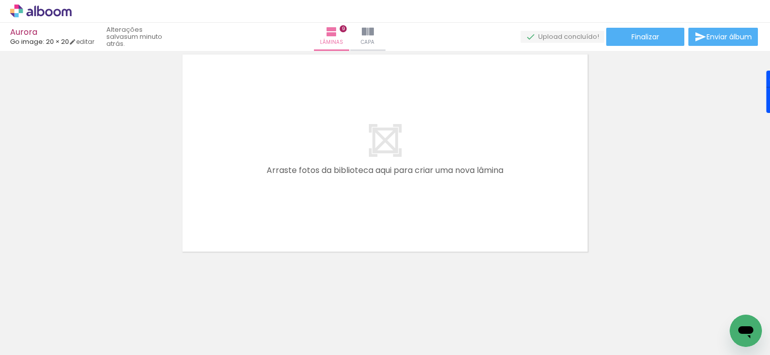
click at [23, 343] on span "Adicionar Fotos" at bounding box center [36, 340] width 30 height 11
click at [0, 0] on input "file" at bounding box center [0, 0] width 0 height 0
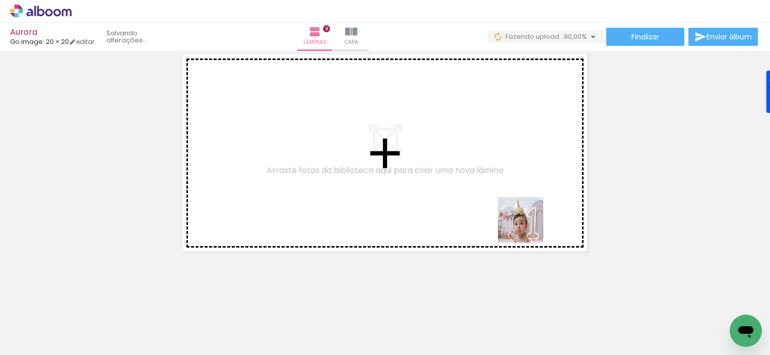
drag, startPoint x: 623, startPoint y: 328, endPoint x: 510, endPoint y: 205, distance: 167.2
click at [510, 205] on quentale-workspace at bounding box center [385, 177] width 770 height 355
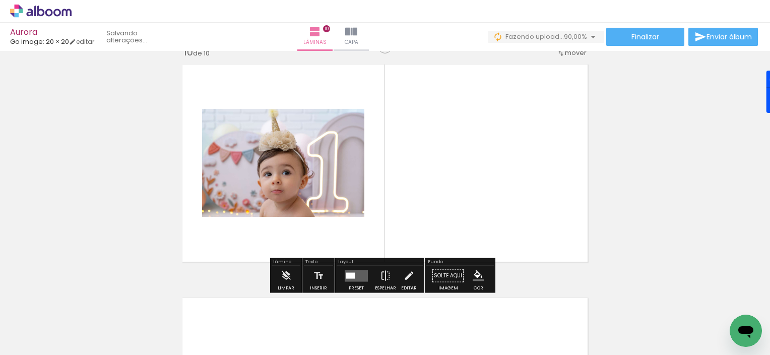
scroll to position [2111, 0]
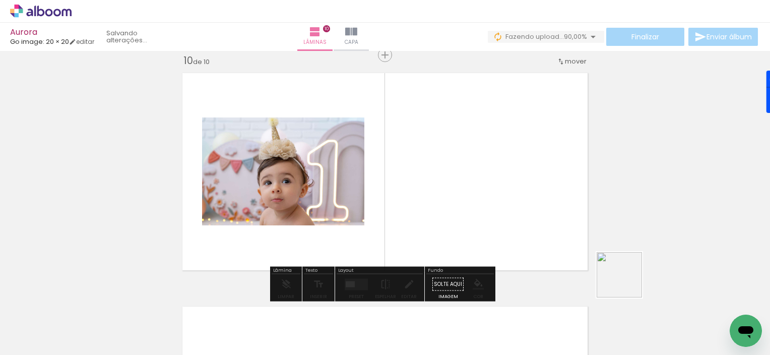
drag, startPoint x: 666, startPoint y: 323, endPoint x: 494, endPoint y: 192, distance: 216.5
click at [494, 192] on quentale-workspace at bounding box center [385, 177] width 770 height 355
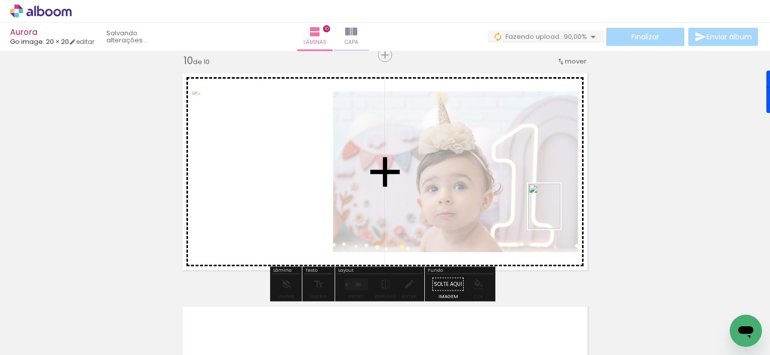
drag, startPoint x: 724, startPoint y: 310, endPoint x: 558, endPoint y: 214, distance: 191.9
click at [558, 214] on quentale-workspace at bounding box center [385, 177] width 770 height 355
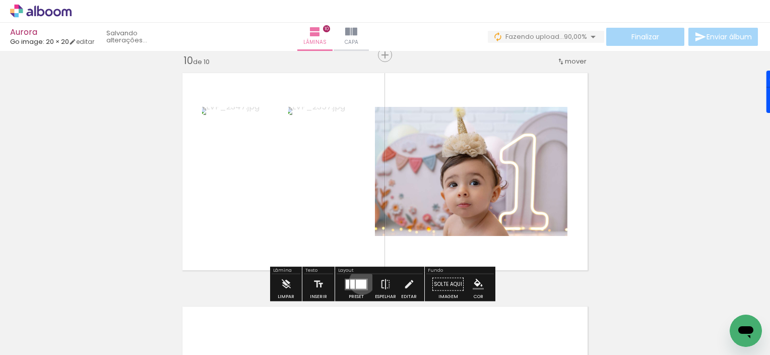
click at [360, 281] on div at bounding box center [361, 283] width 11 height 9
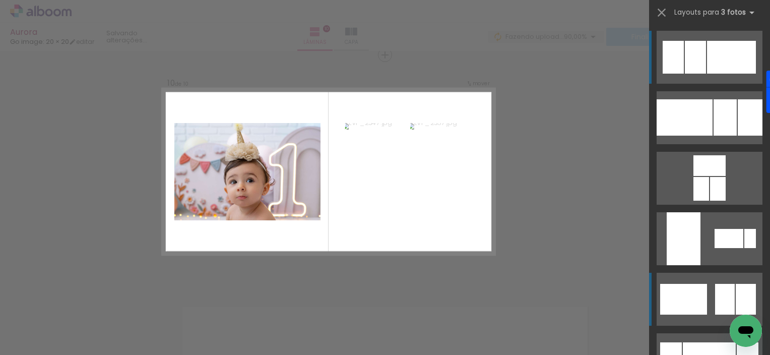
click at [692, 294] on div at bounding box center [683, 299] width 47 height 31
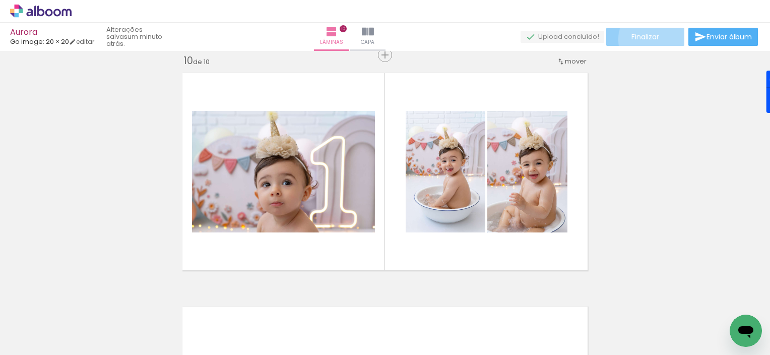
click at [653, 39] on span "Finalizar" at bounding box center [645, 36] width 28 height 7
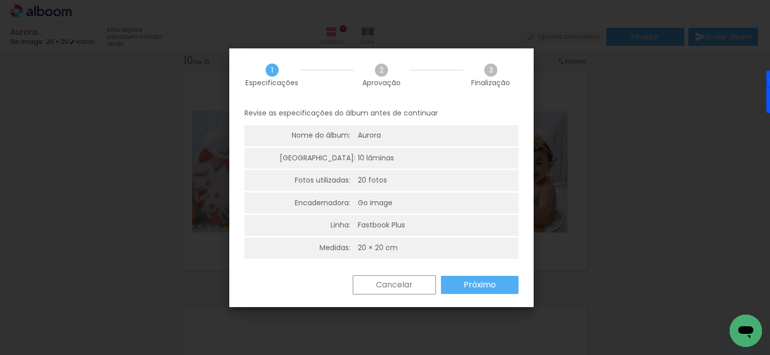
click at [0, 0] on slot "Próximo" at bounding box center [0, 0] width 0 height 0
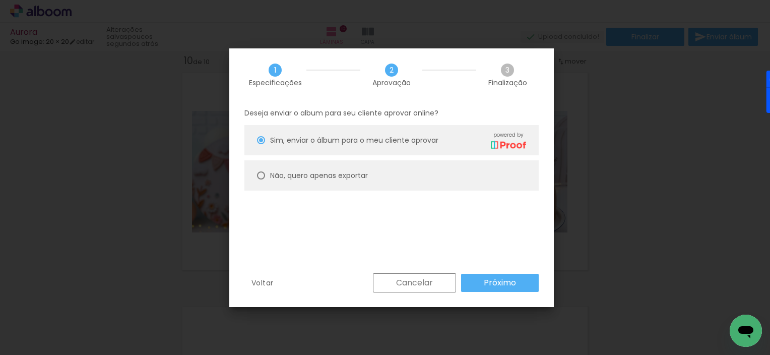
click at [411, 181] on paper-radio-button "Não, quero apenas exportar" at bounding box center [391, 175] width 294 height 30
type paper-radio-button "on"
click at [477, 286] on paper-button "Próximo" at bounding box center [500, 282] width 78 height 18
type input "Alta, 300 DPI"
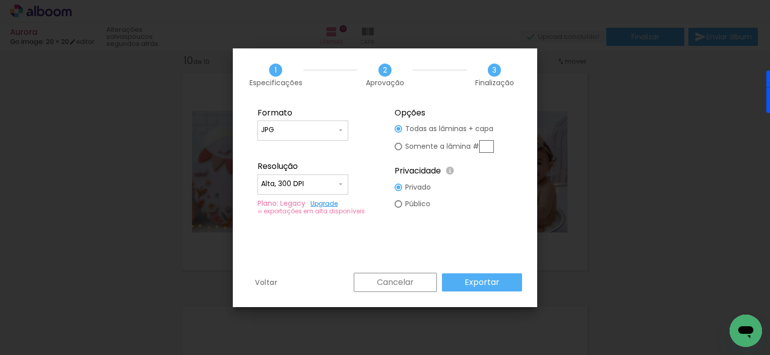
click at [0, 0] on slot "Exportar" at bounding box center [0, 0] width 0 height 0
